Goal: Task Accomplishment & Management: Use online tool/utility

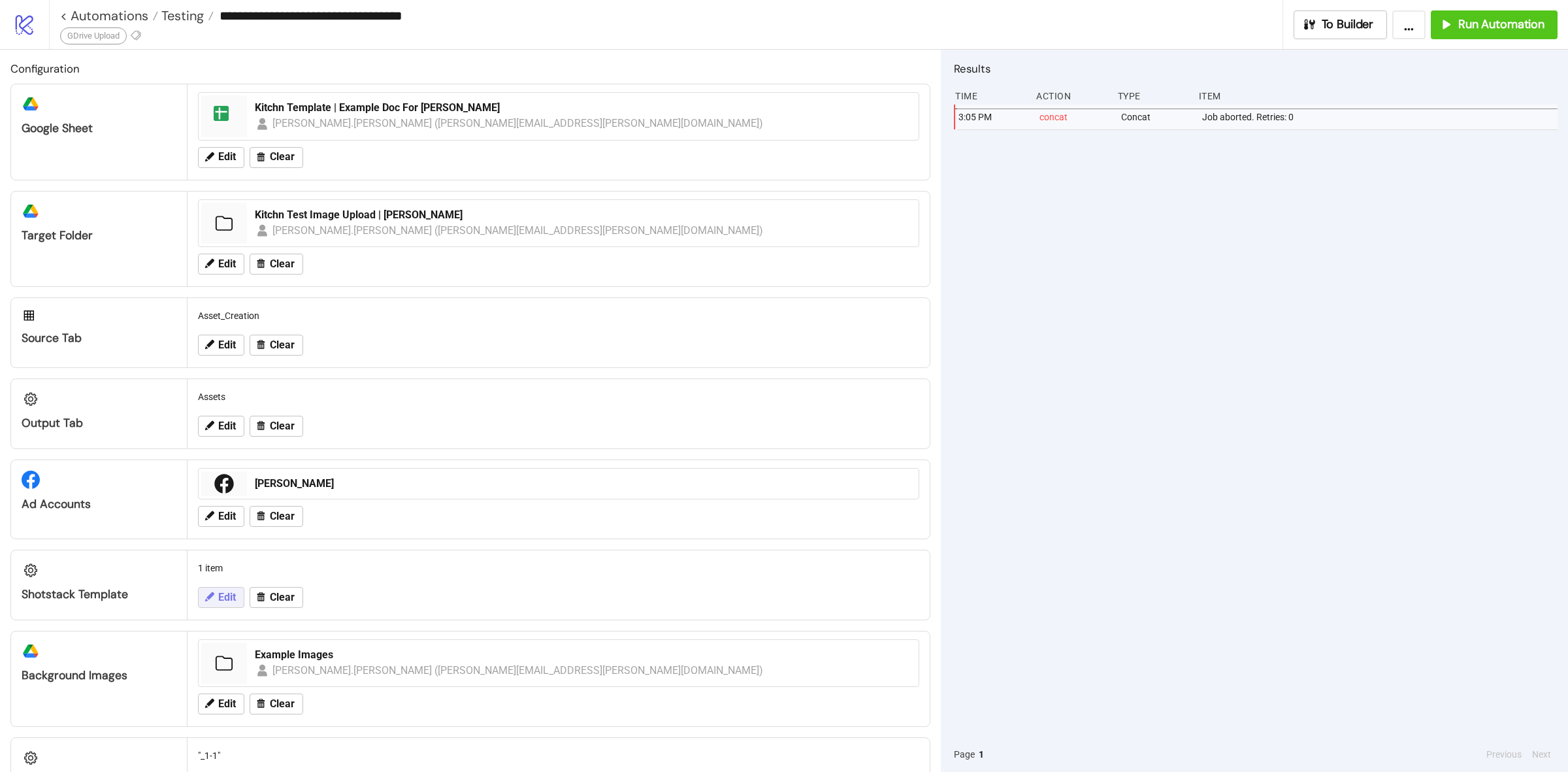
click at [229, 595] on span "Edit" at bounding box center [226, 597] width 17 height 12
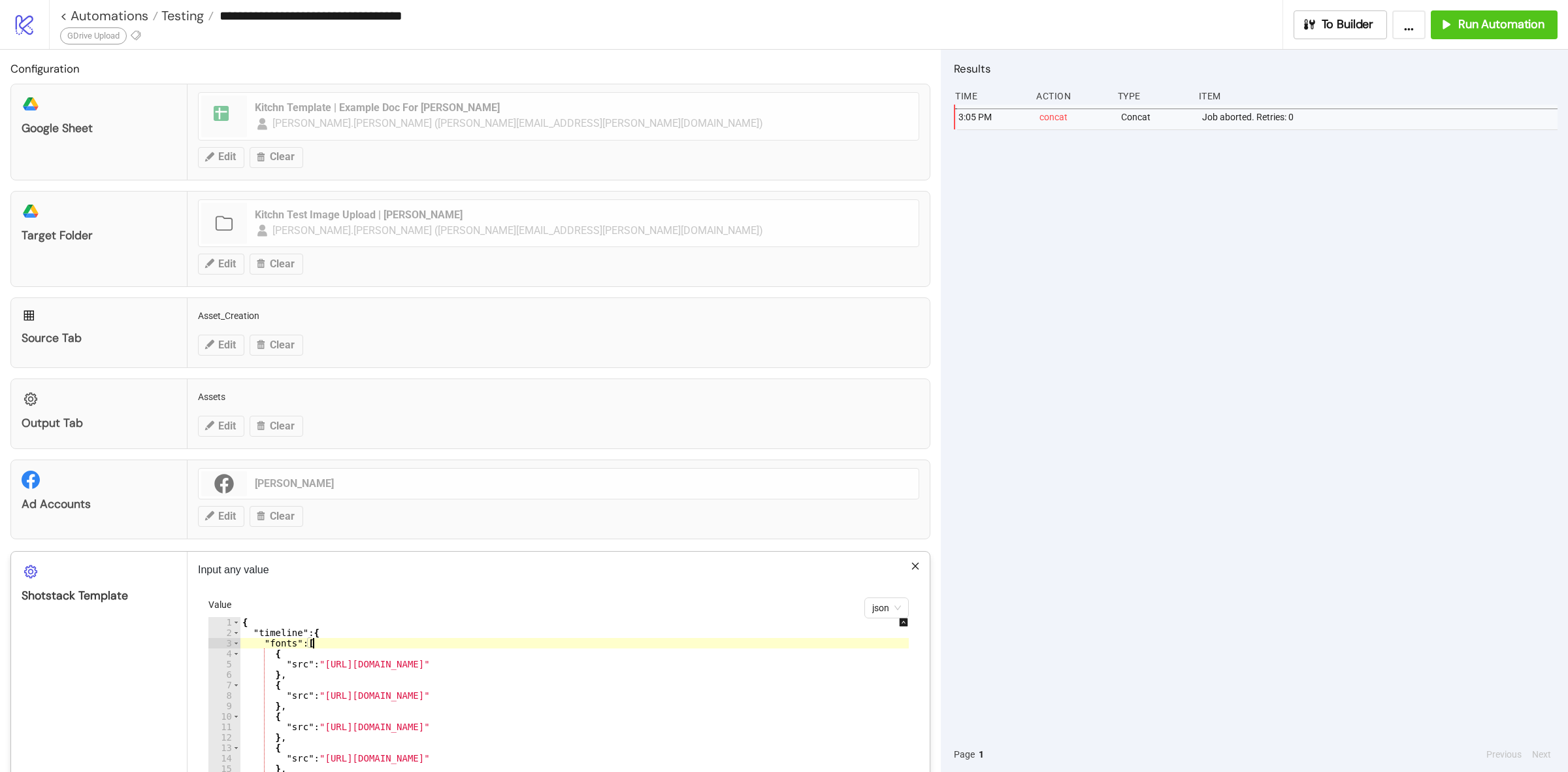
type textarea "* *"
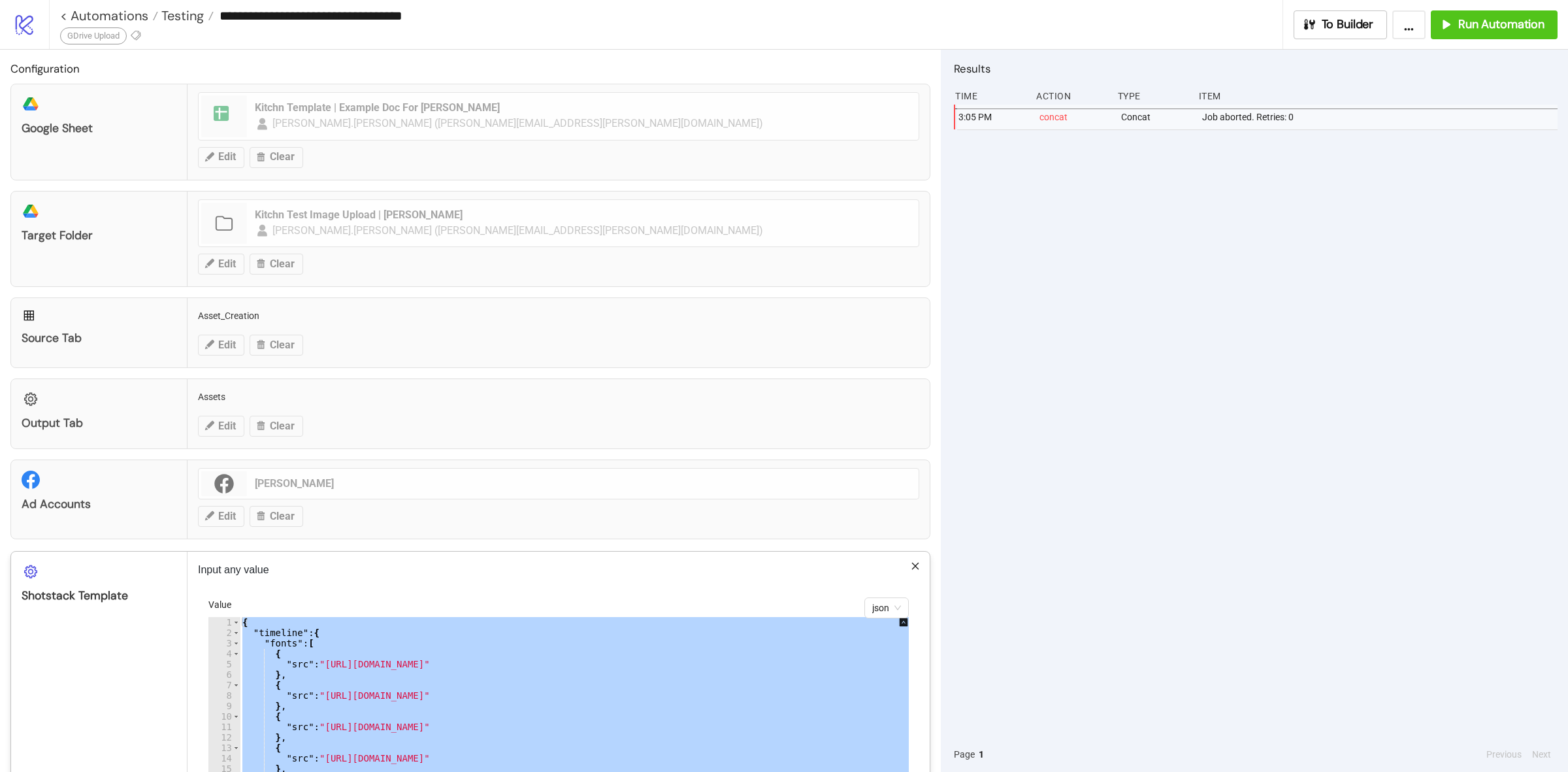
click at [1040, 524] on div "3:05 PM concat Concat Job aborted. Retries: 0" at bounding box center [1256, 421] width 604 height 632
click at [1064, 612] on div "**********" at bounding box center [784, 386] width 1568 height 772
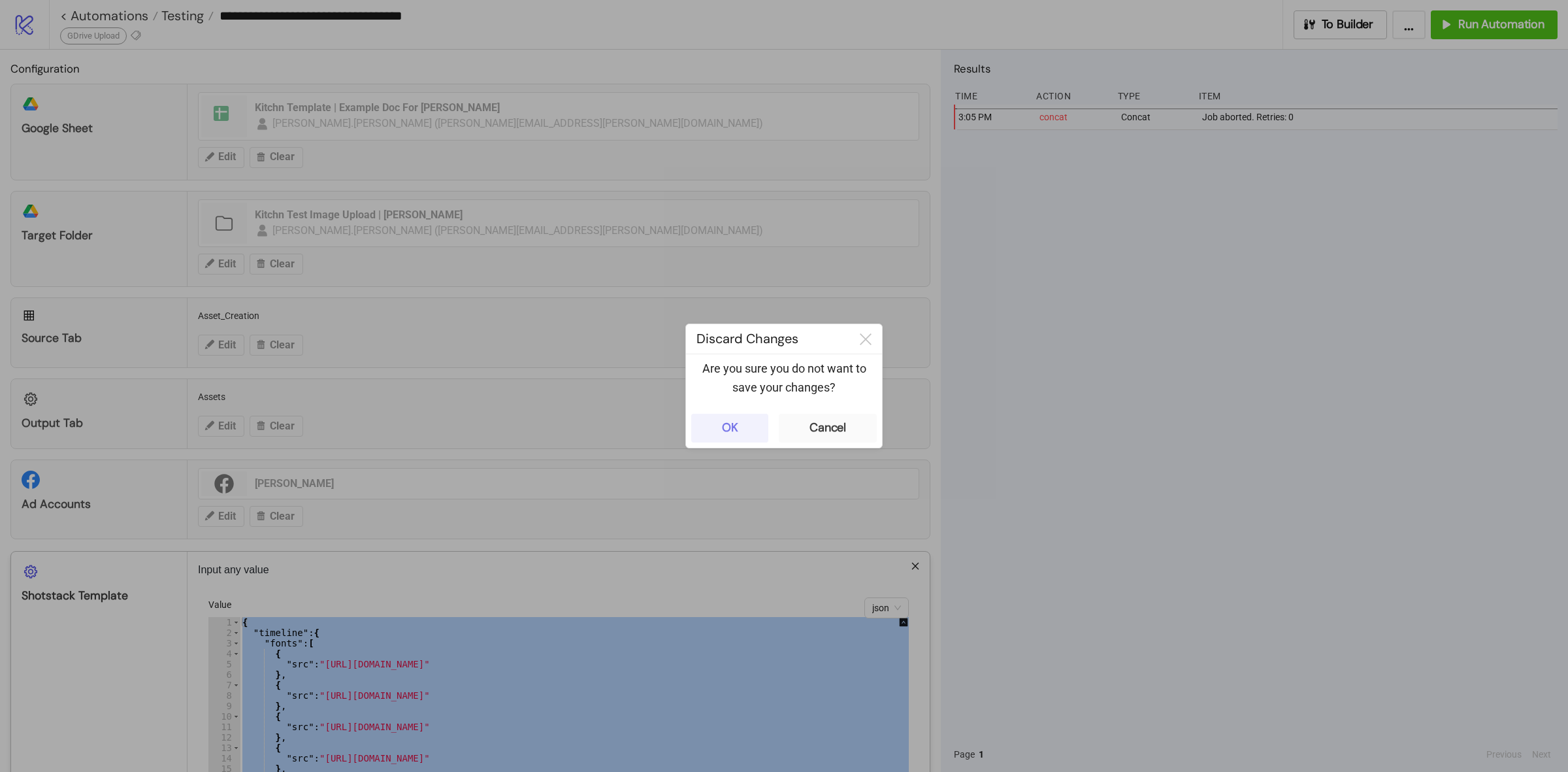
click at [732, 424] on div "OK" at bounding box center [730, 427] width 17 height 15
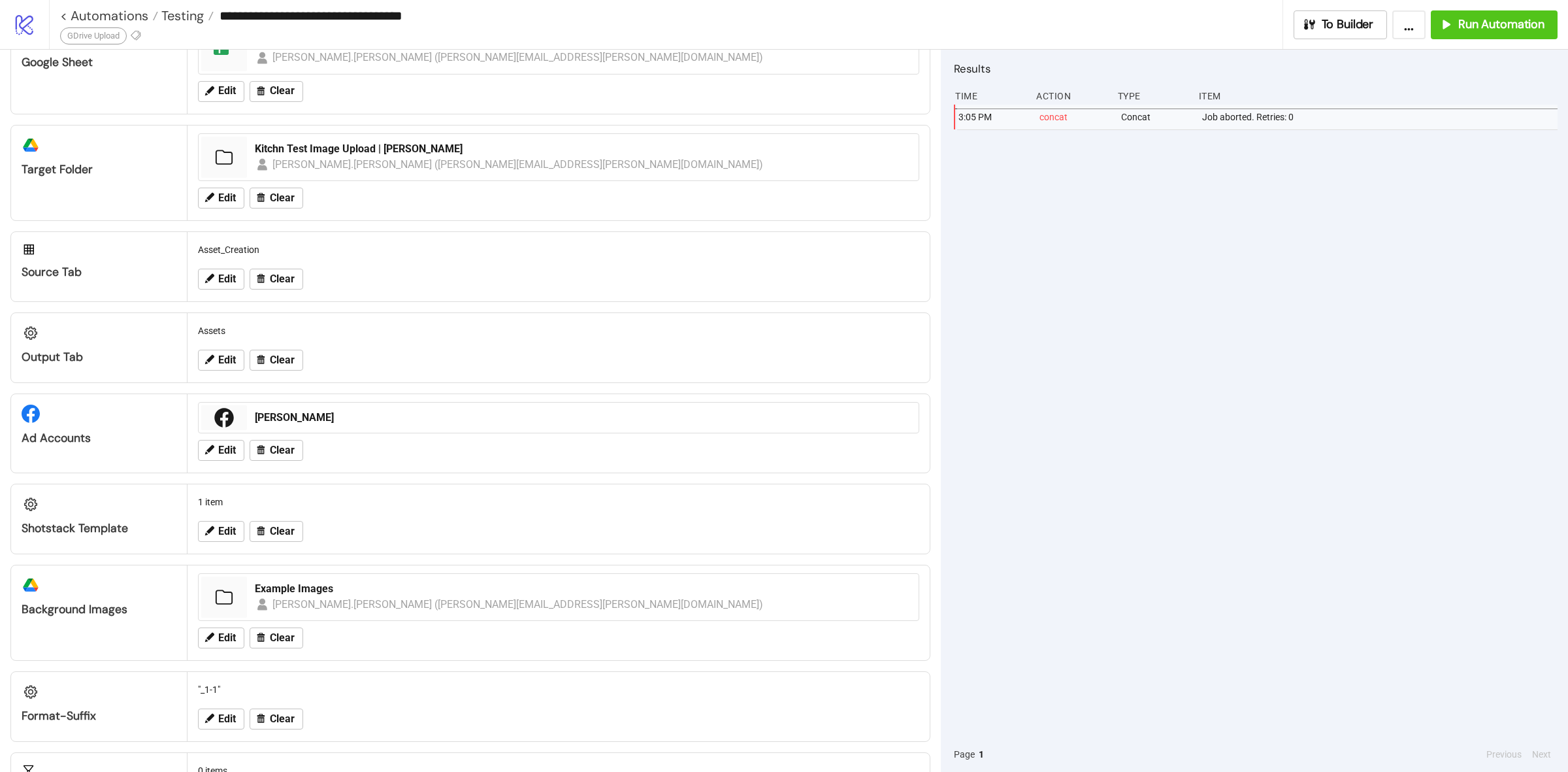
scroll to position [60, 0]
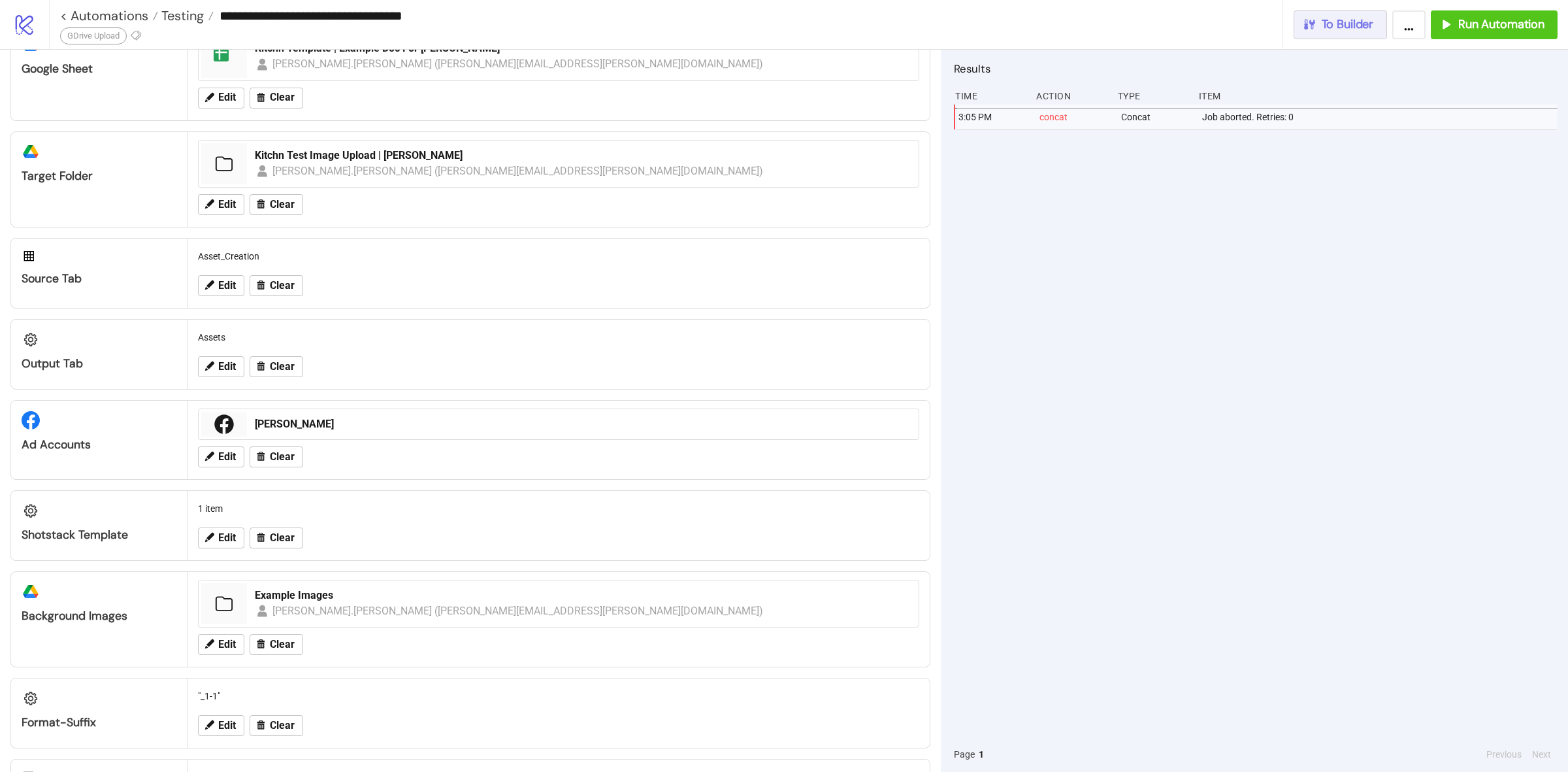
click at [1327, 23] on span "To Builder" at bounding box center [1347, 24] width 52 height 15
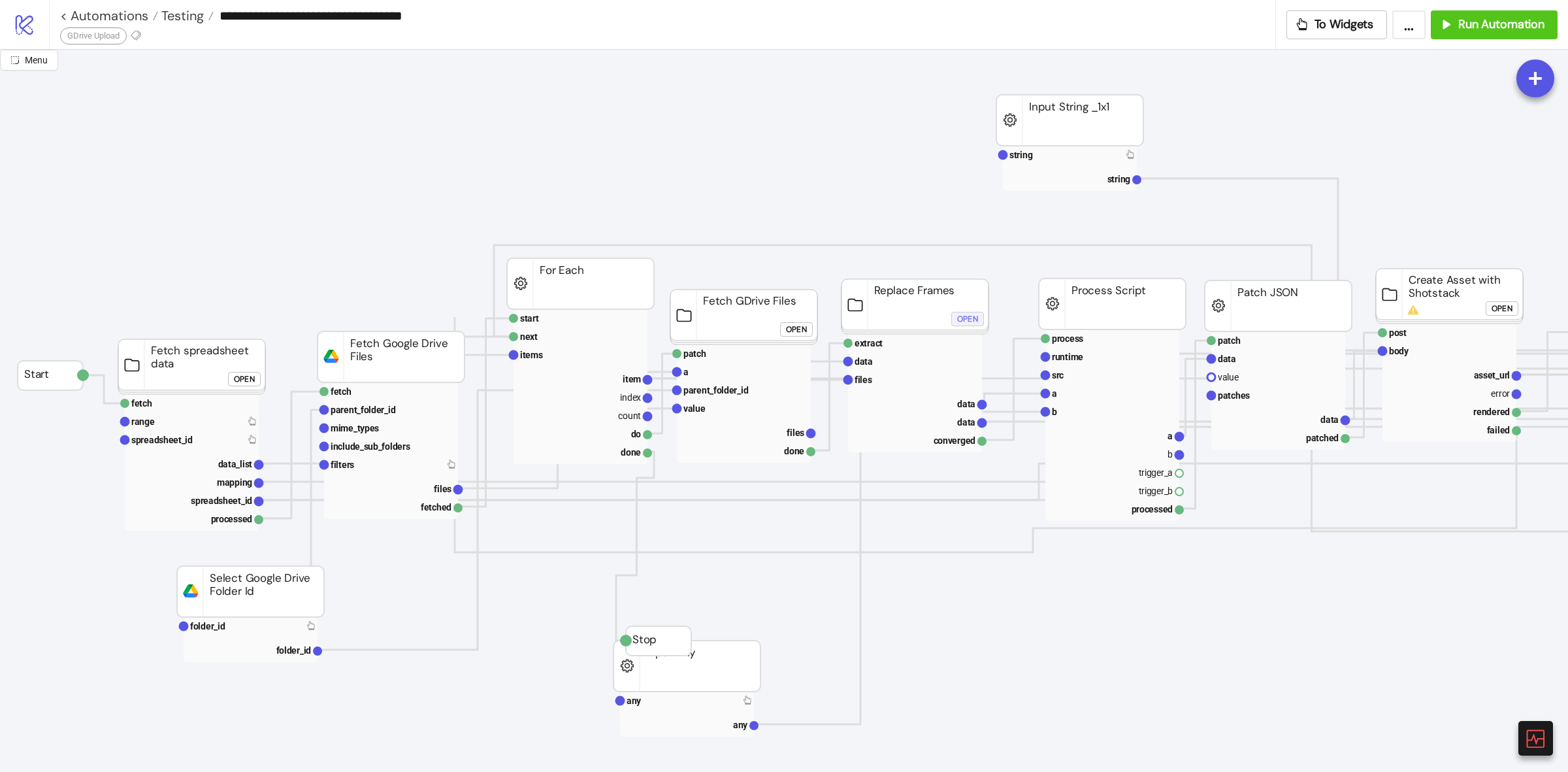
click at [963, 325] on div "Open" at bounding box center [967, 319] width 21 height 15
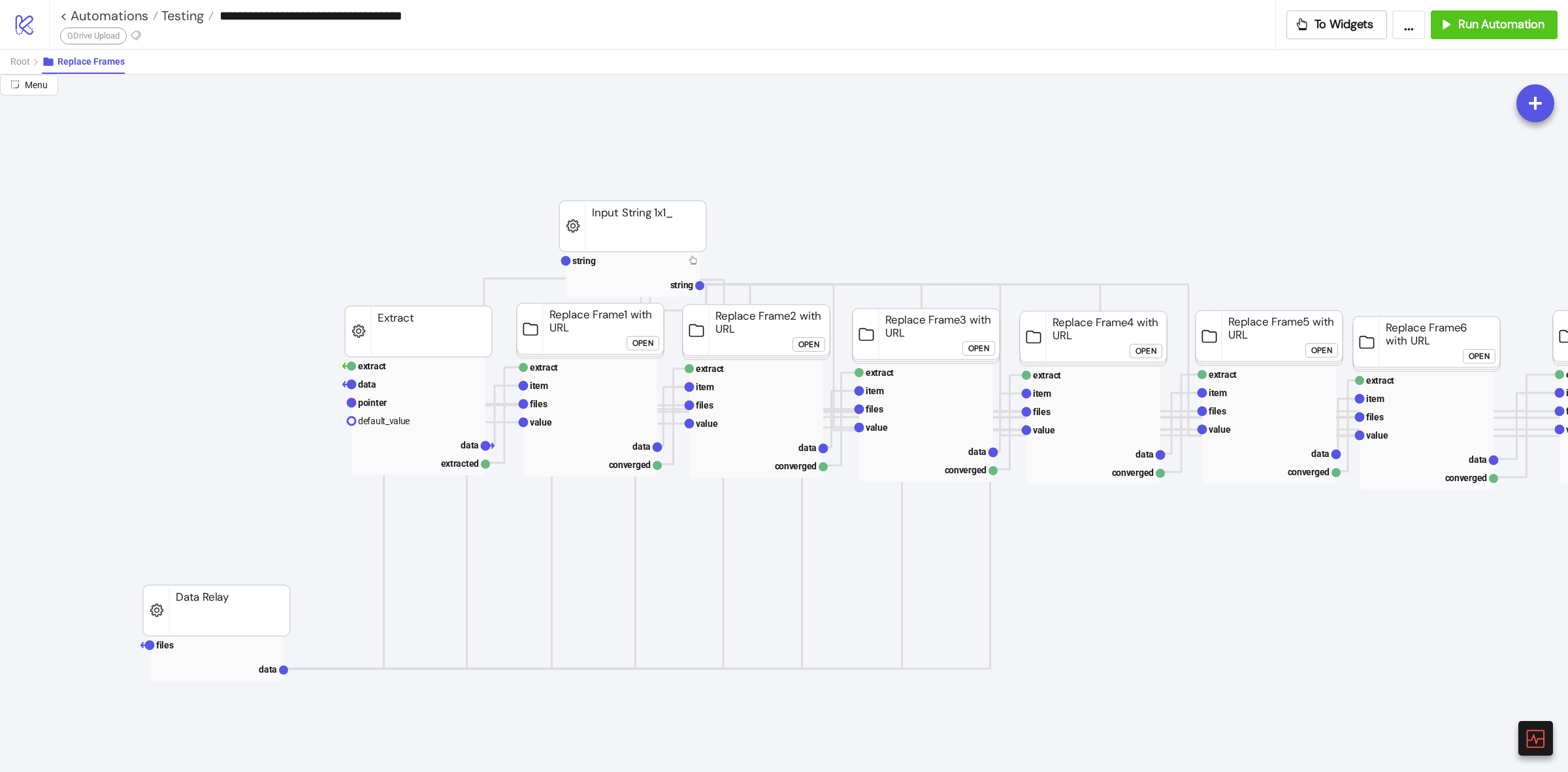
scroll to position [0, 297]
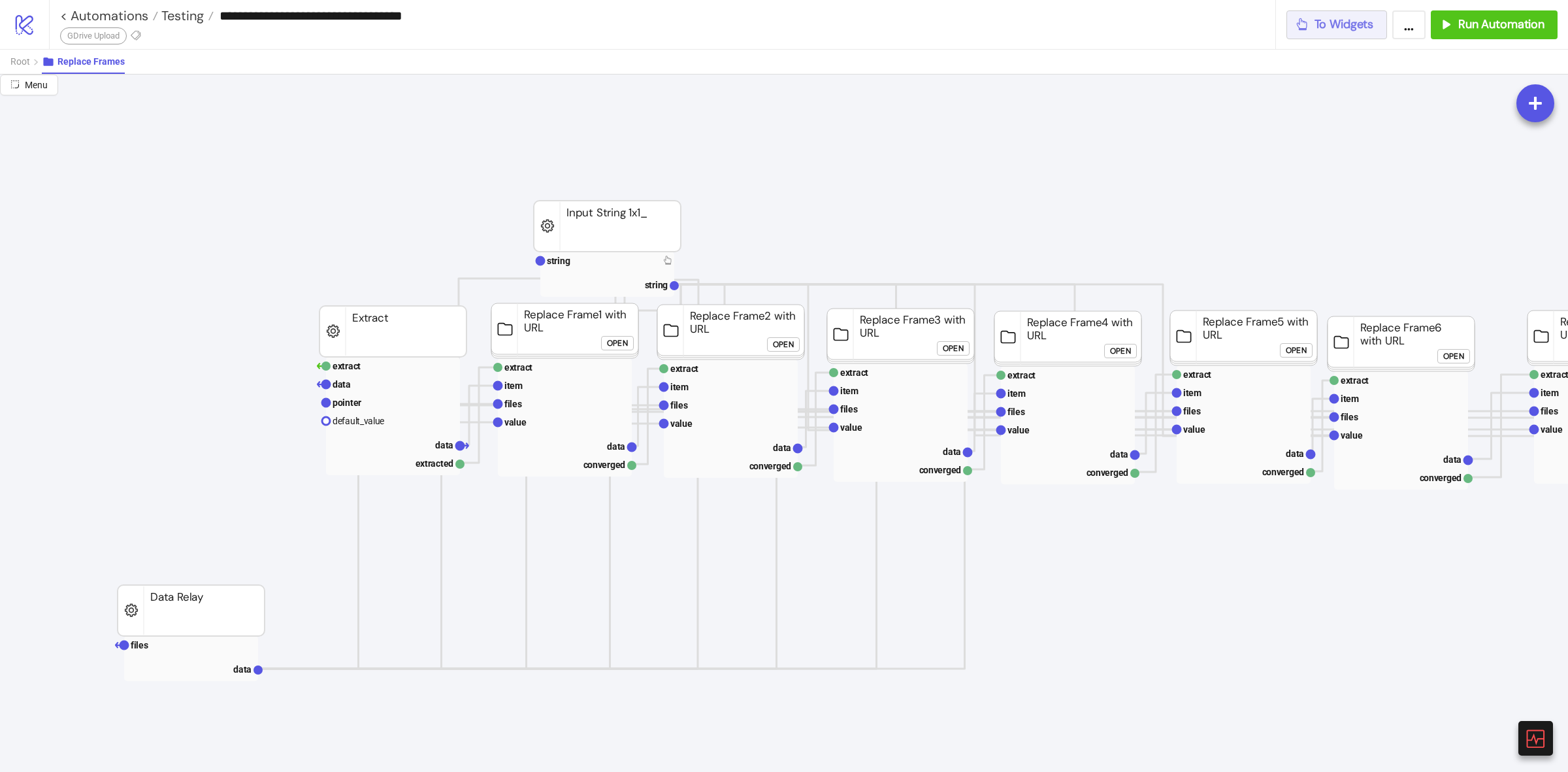
click at [1353, 20] on span "To Widgets" at bounding box center [1343, 24] width 60 height 15
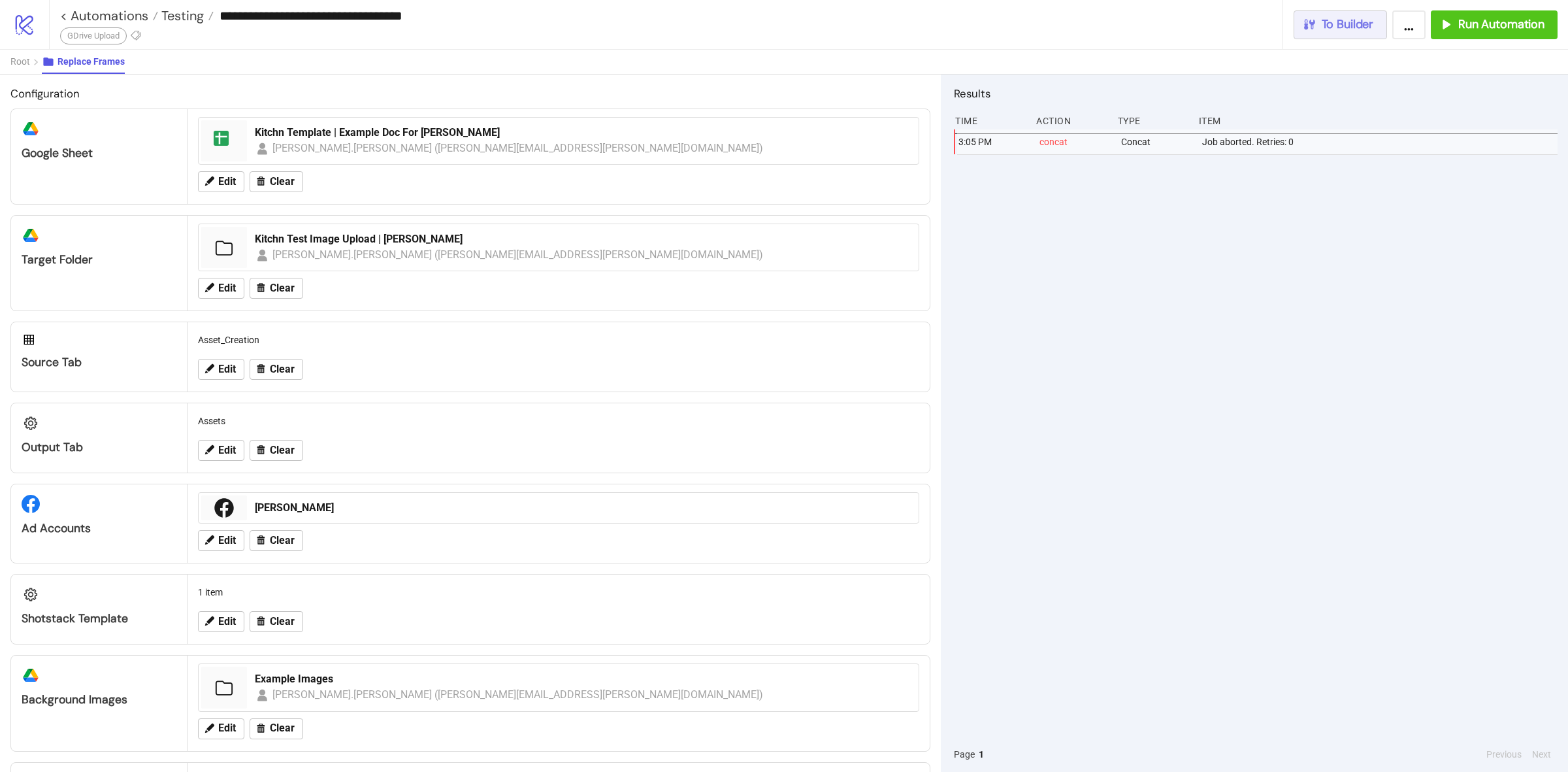
click at [1328, 24] on span "To Builder" at bounding box center [1347, 24] width 52 height 15
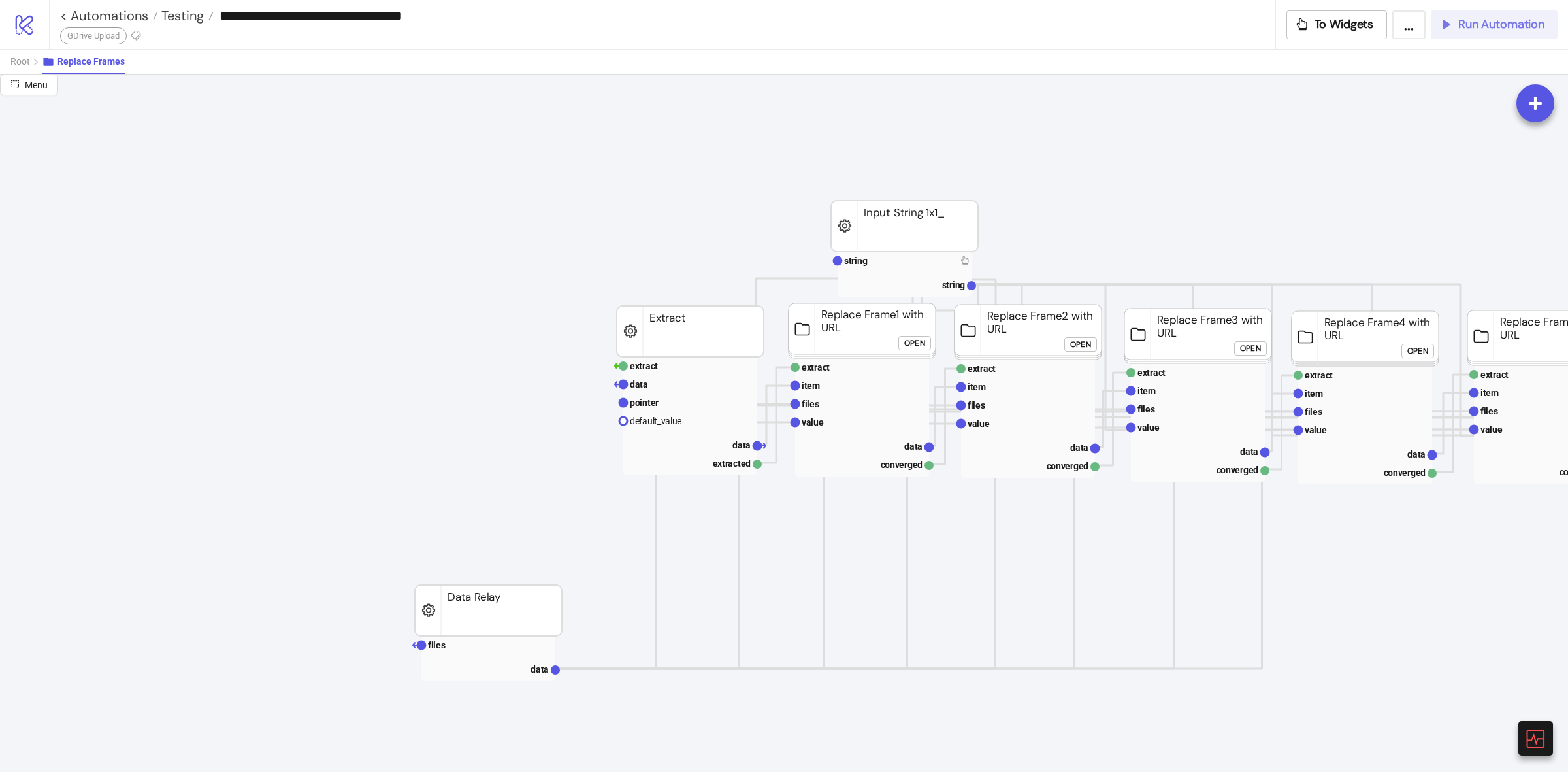
click at [1473, 25] on span "Run Automation" at bounding box center [1502, 24] width 87 height 15
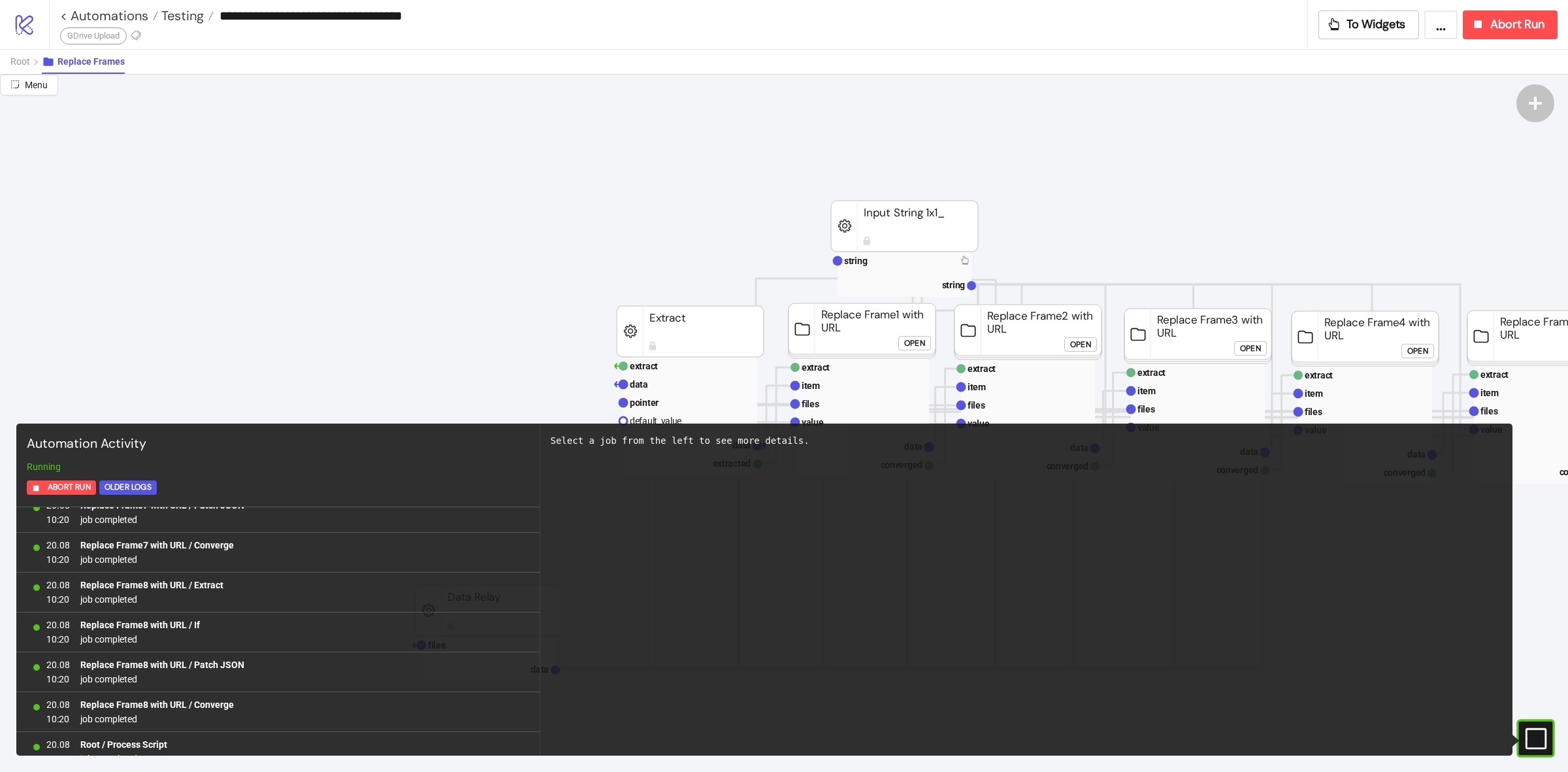
scroll to position [6953, 0]
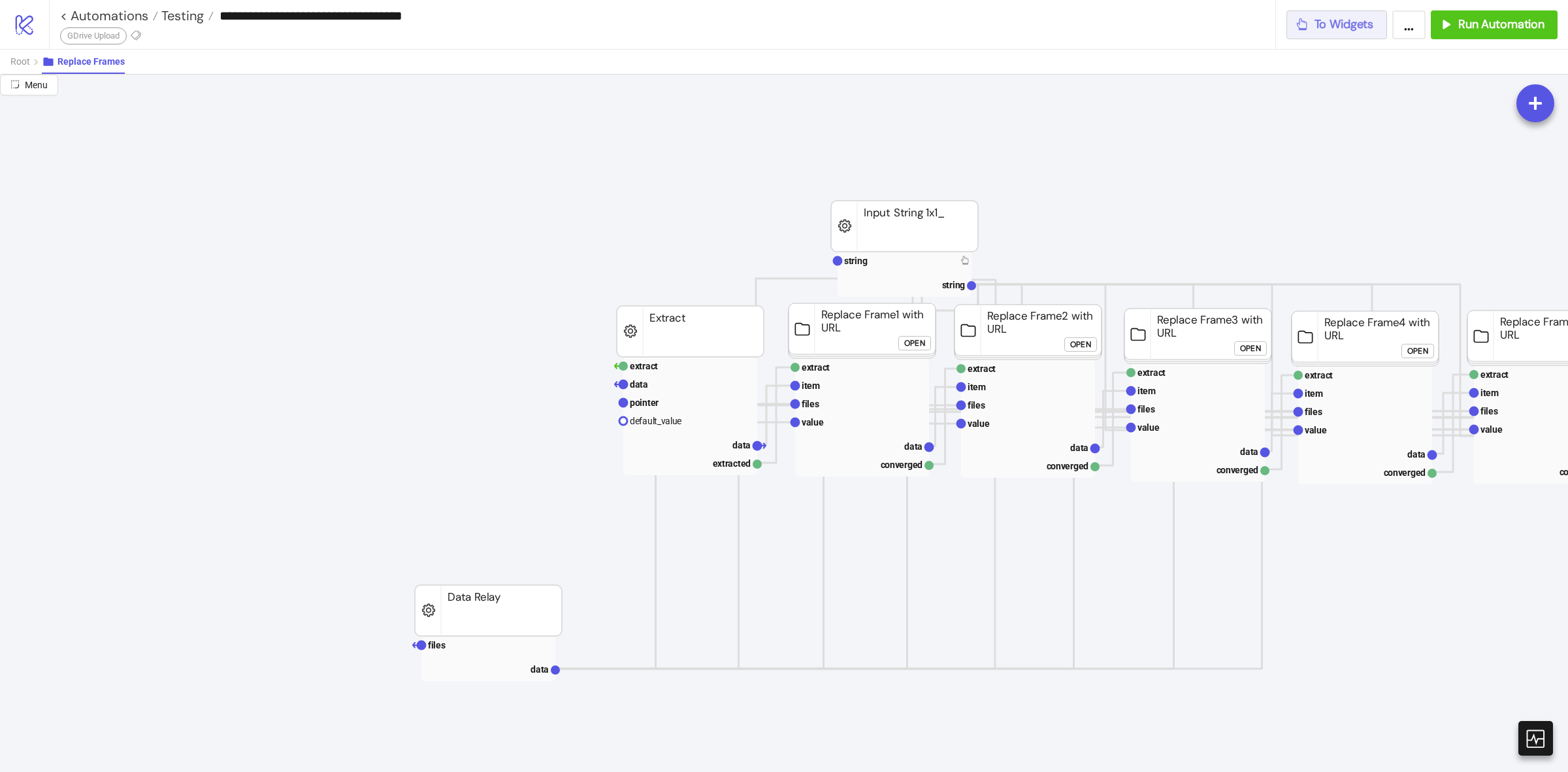
click at [1318, 24] on span "To Widgets" at bounding box center [1343, 24] width 60 height 15
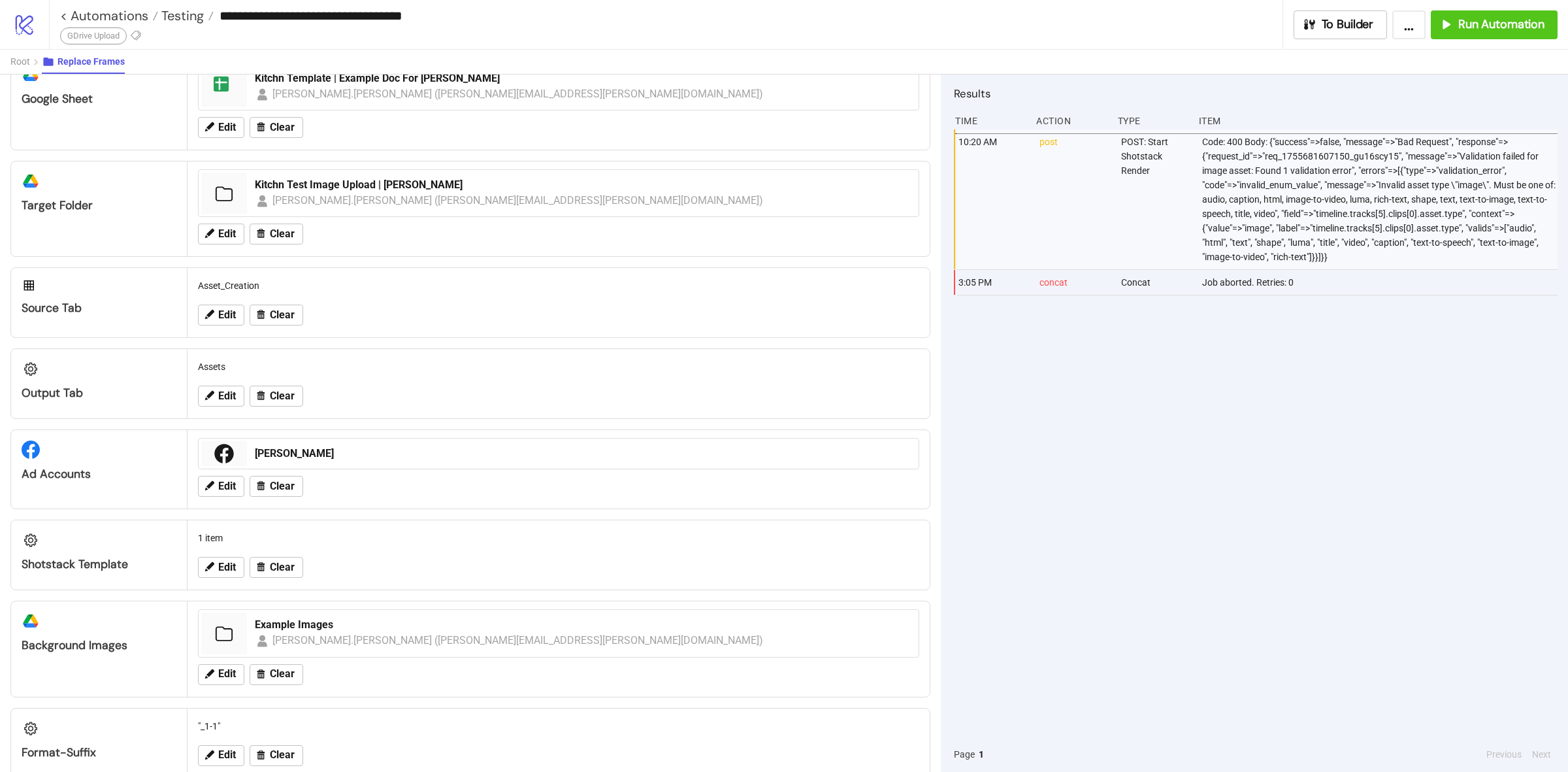
scroll to position [82, 0]
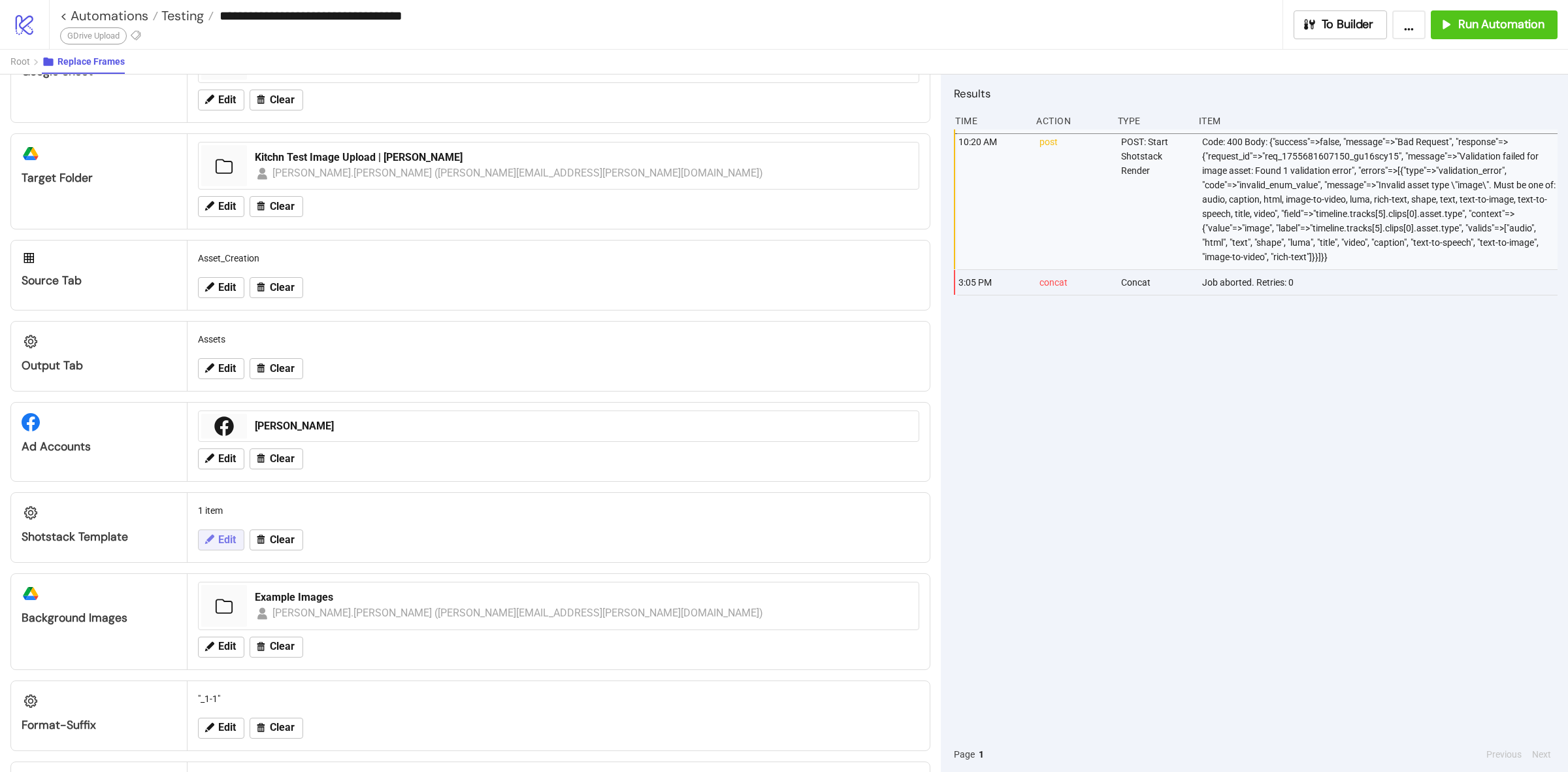
click at [222, 545] on span "Edit" at bounding box center [226, 540] width 17 height 12
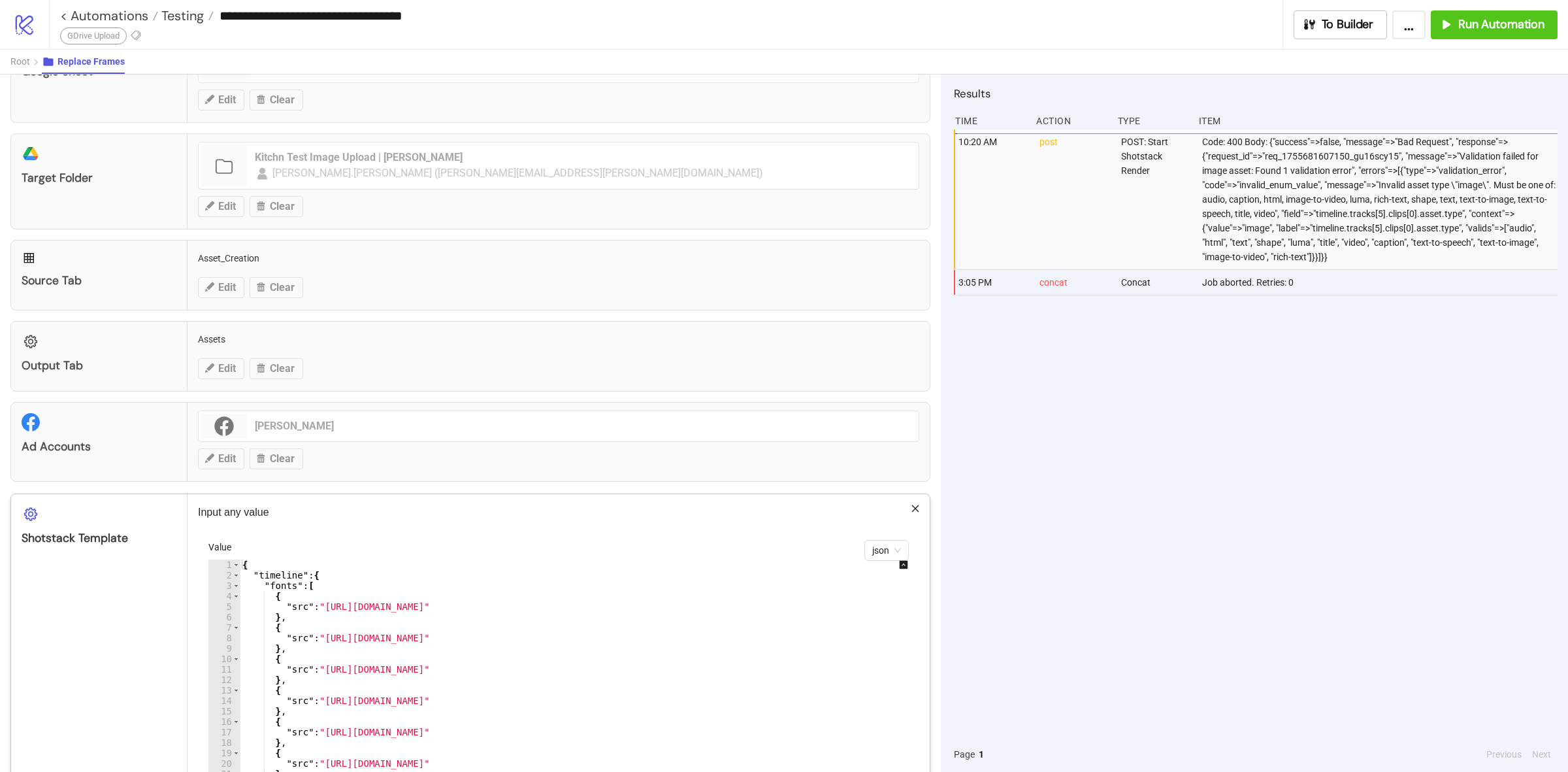
click at [459, 625] on div "{ "timeline" : { "fonts" : [ { "src" : "[URL][DOMAIN_NAME]" } , { "src" : "[URL…" at bounding box center [604, 753] width 729 height 388
type textarea "* *"
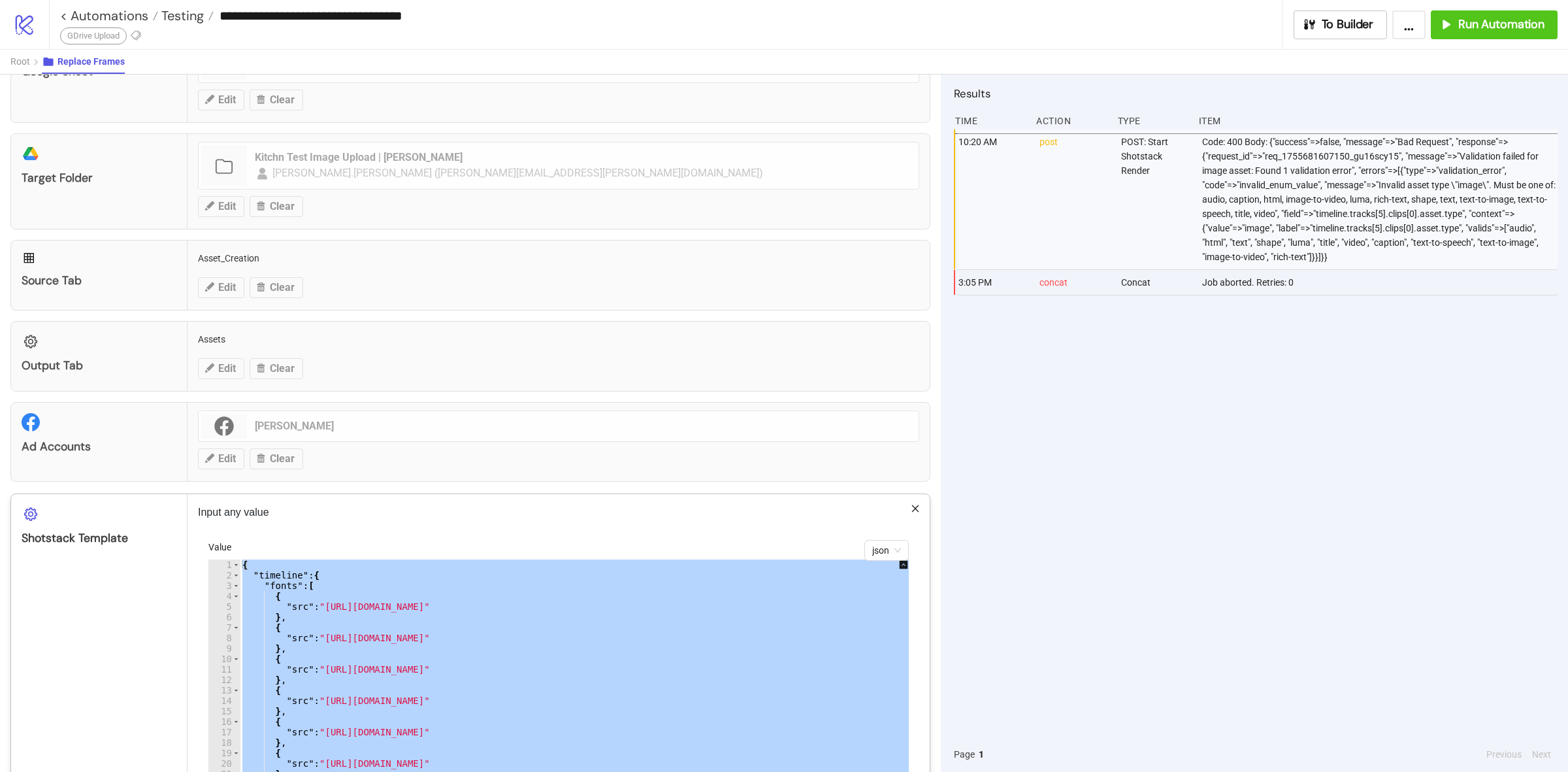
click at [1056, 615] on div "10:20 AM post POST: Start Shotstack Render Code: 400 Body: {"success"=>false, "…" at bounding box center [1256, 432] width 604 height 607
click at [1037, 429] on div "**********" at bounding box center [784, 386] width 1568 height 772
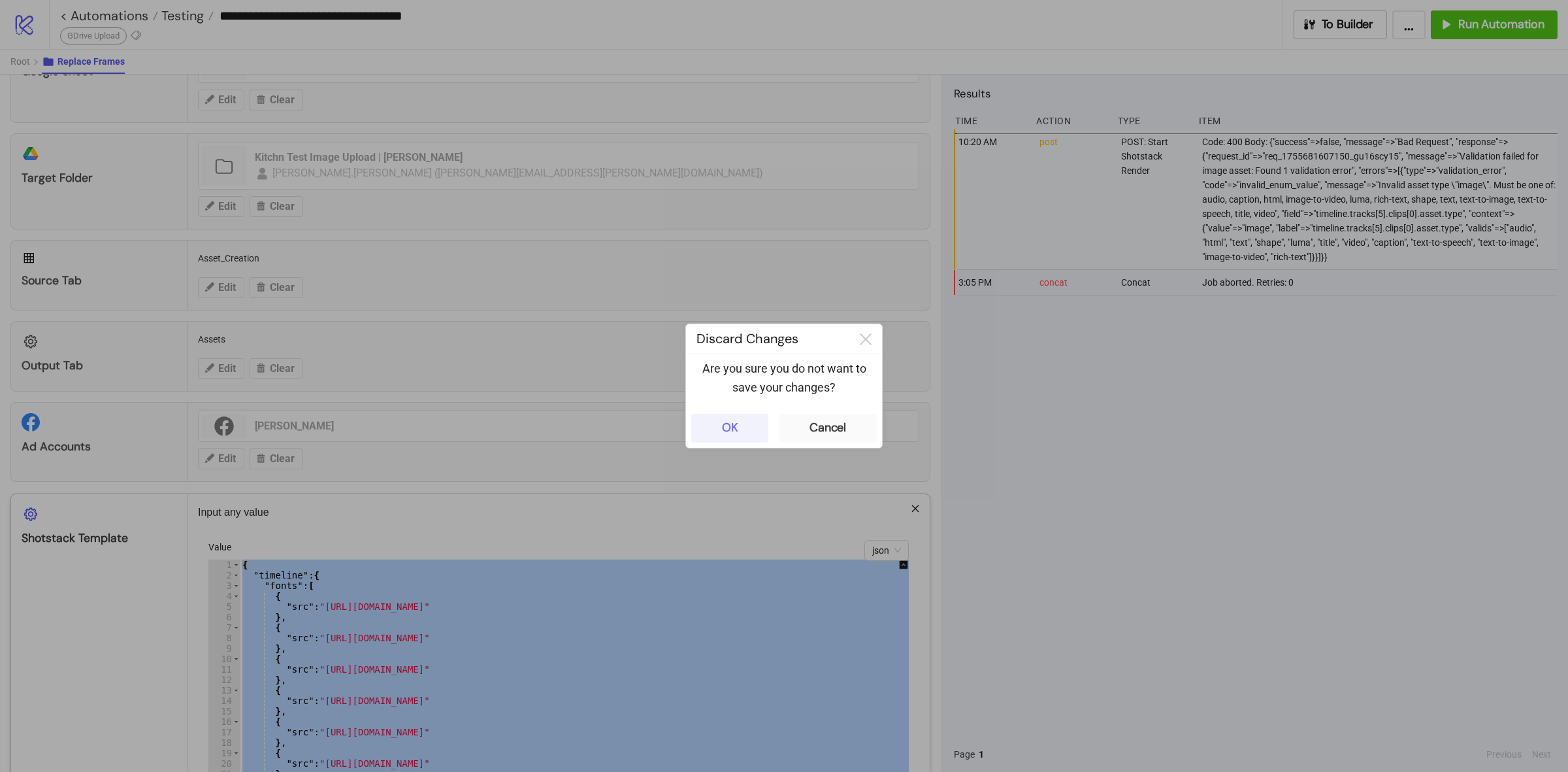
click at [745, 422] on button "OK" at bounding box center [730, 427] width 77 height 29
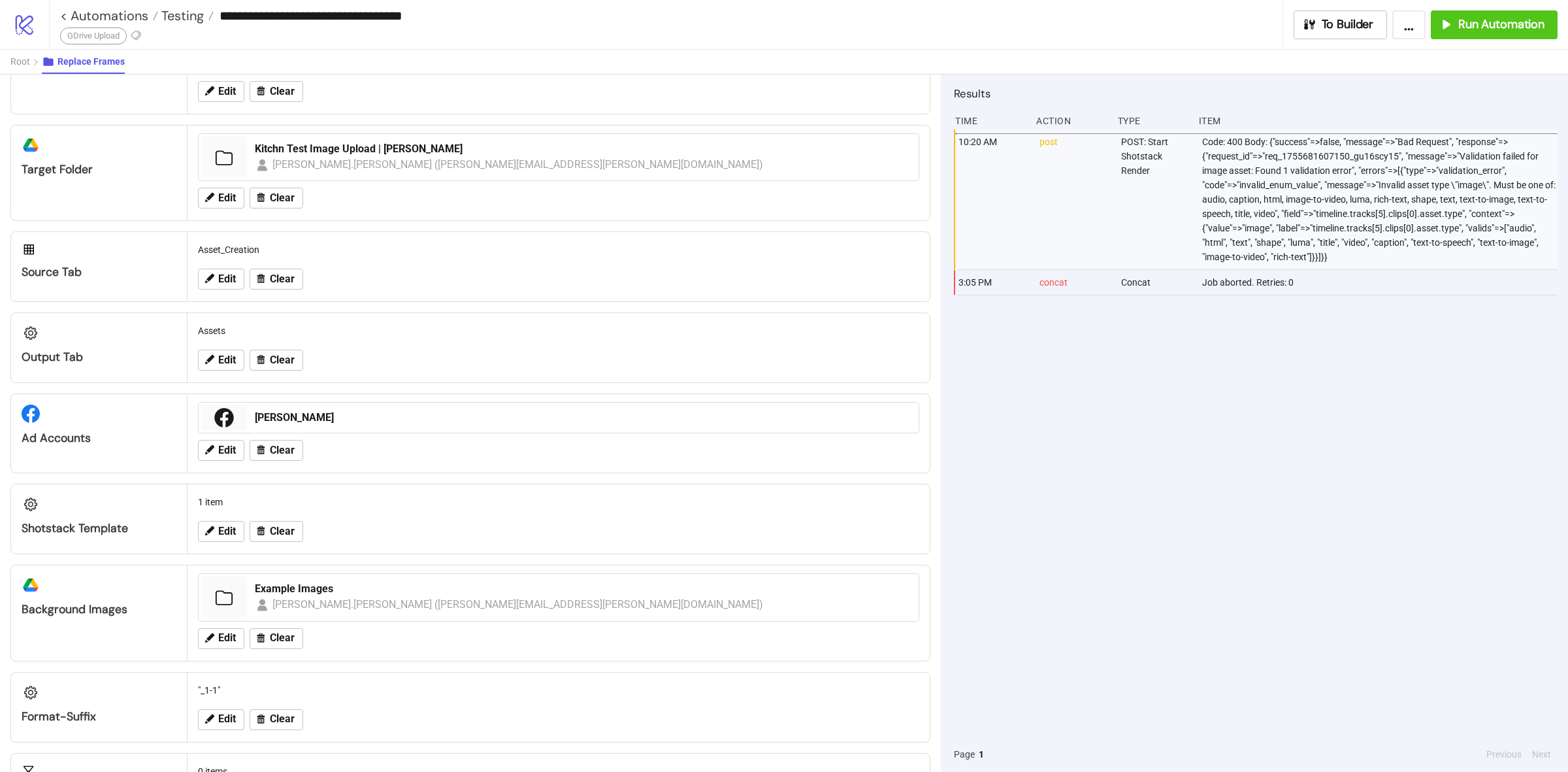
scroll to position [0, 0]
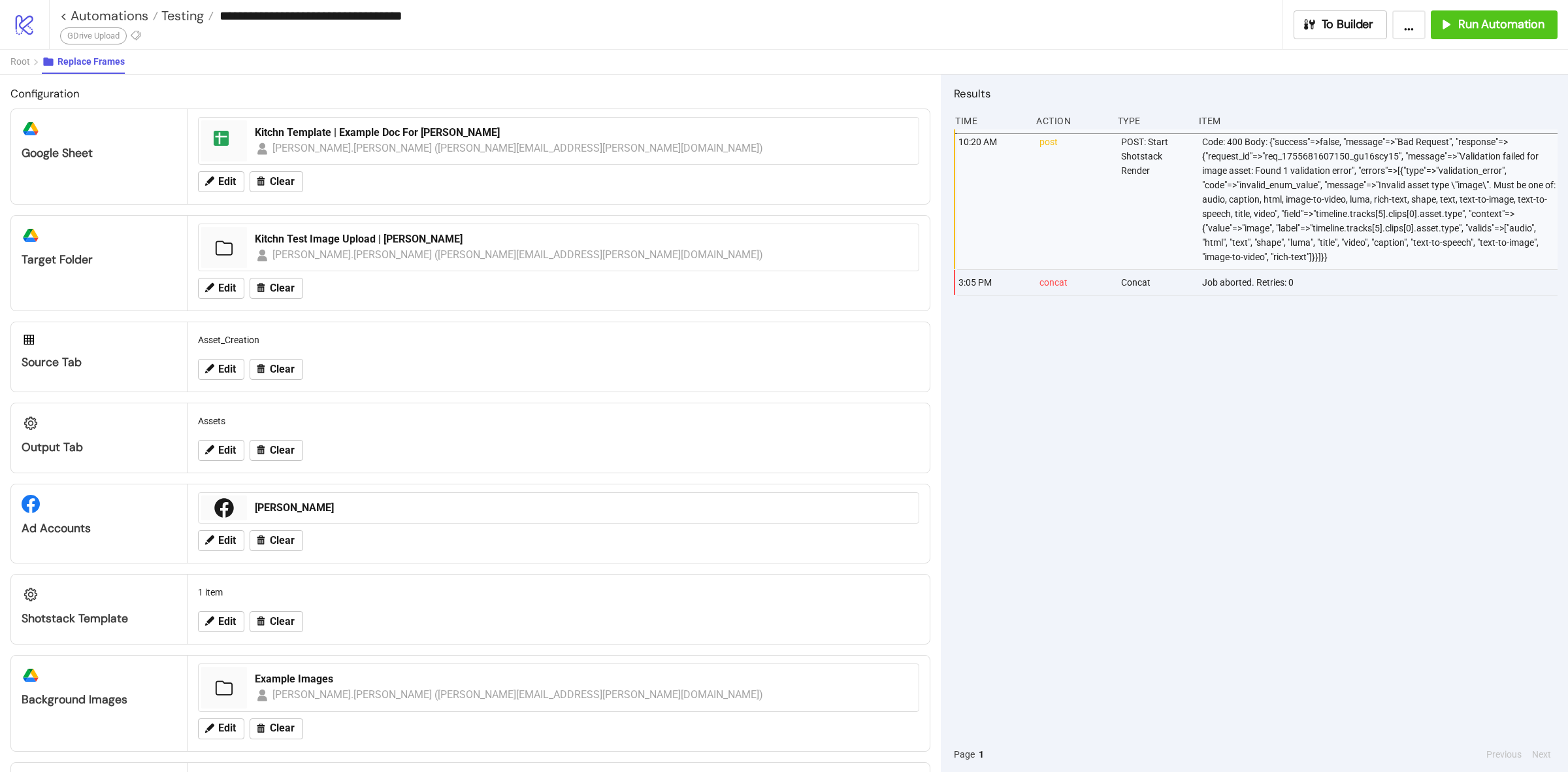
click at [1497, 40] on div "**********" at bounding box center [808, 24] width 1519 height 49
click at [1447, 10] on button "Run Automation" at bounding box center [1494, 24] width 127 height 29
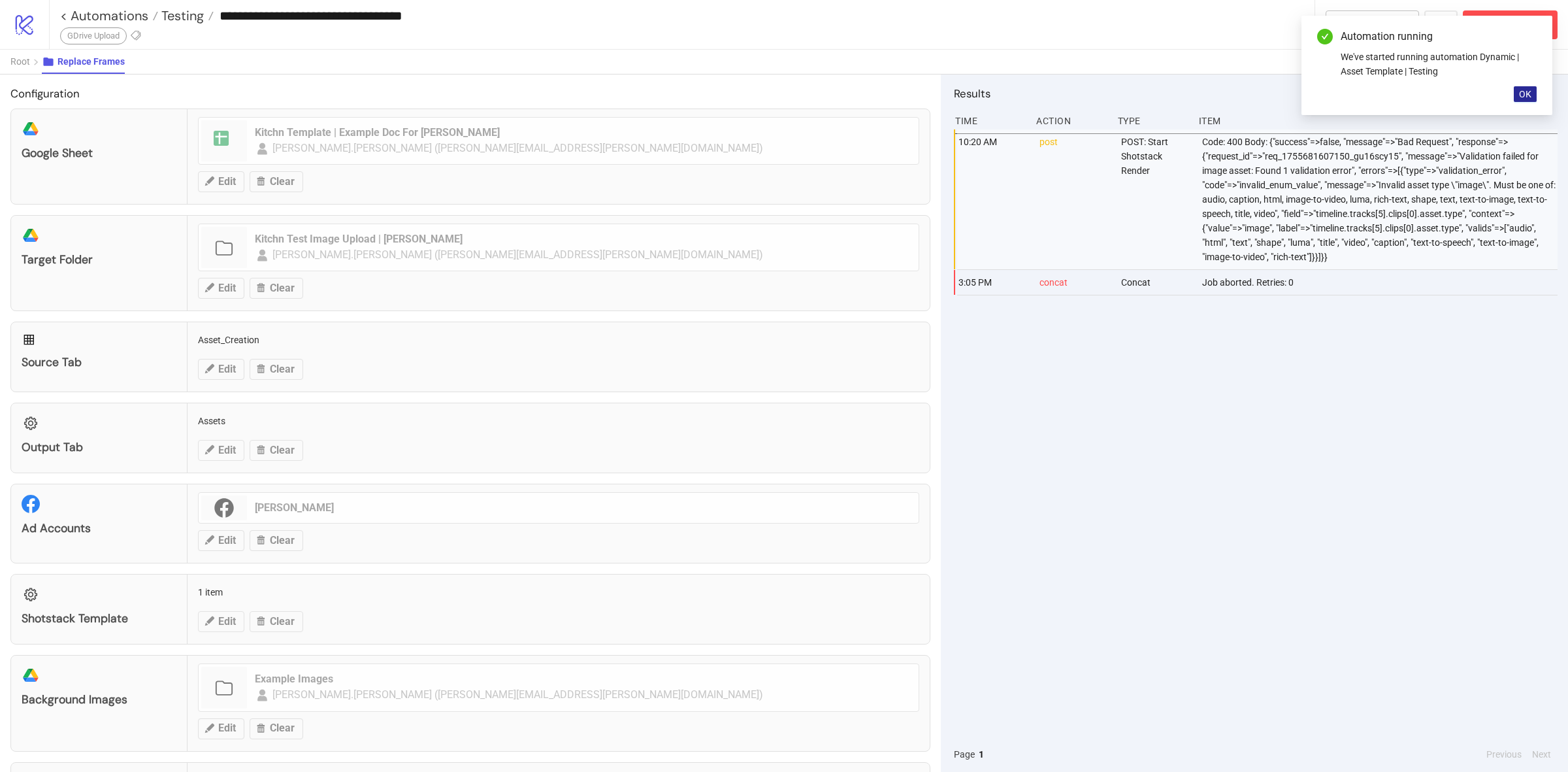
click at [1523, 90] on span "OK" at bounding box center [1525, 93] width 12 height 10
